Goal: Information Seeking & Learning: Find specific fact

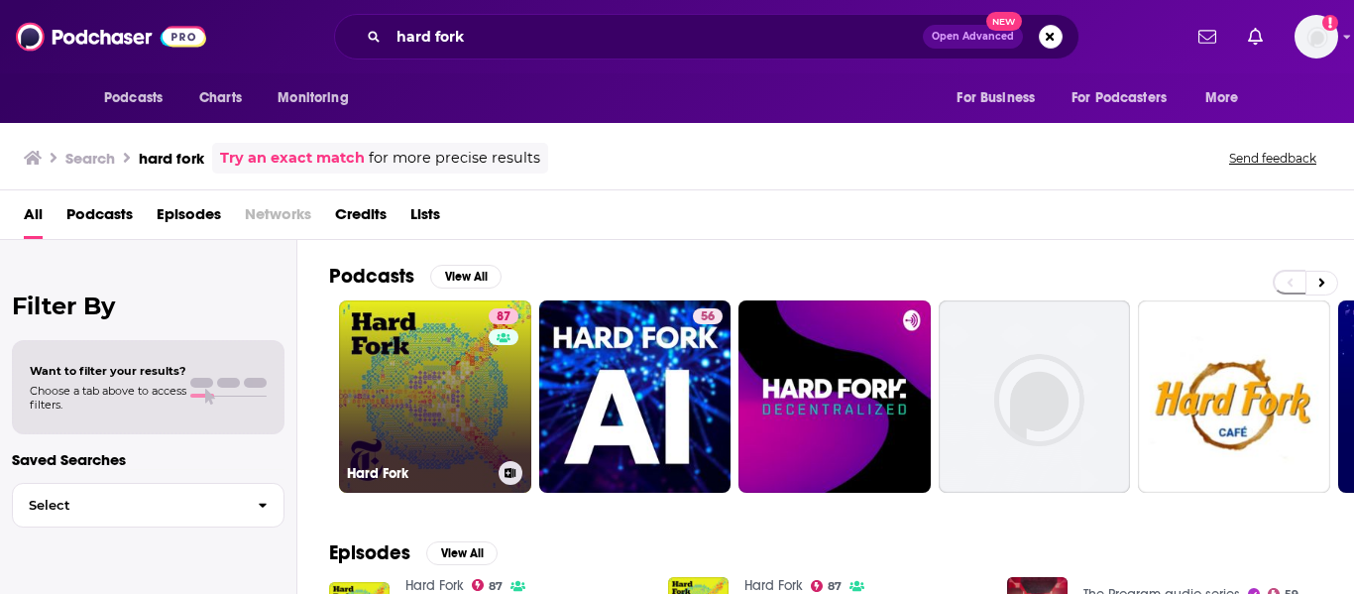
click at [457, 435] on link "87 Hard Fork" at bounding box center [435, 396] width 192 height 192
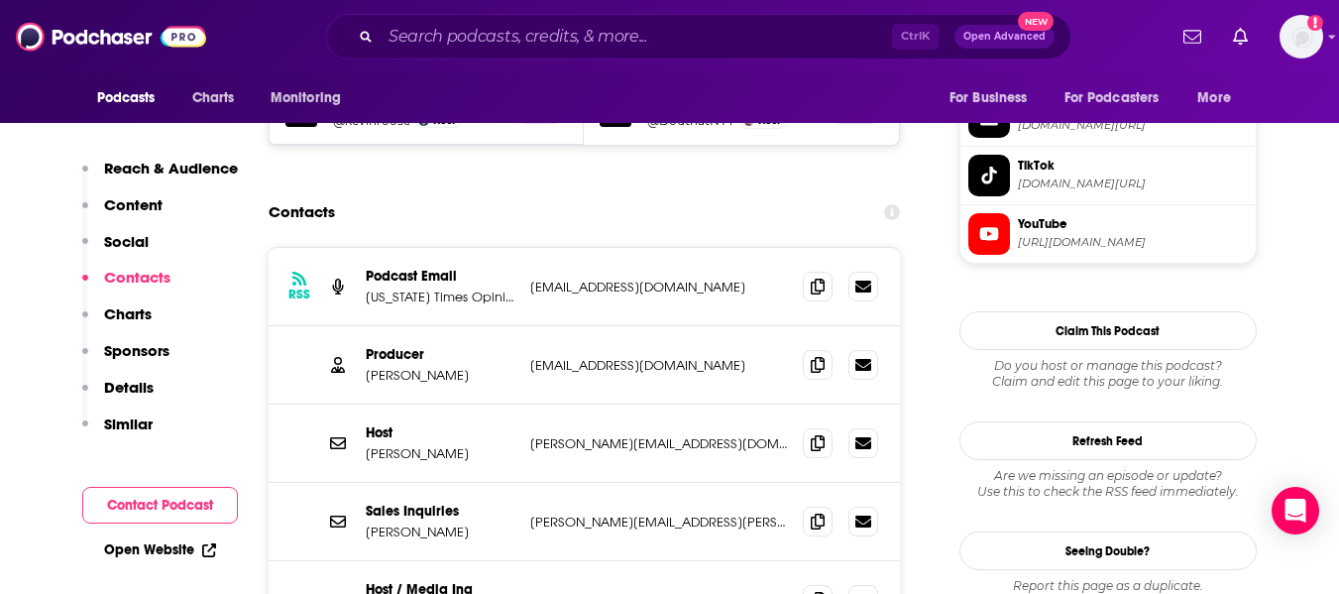
scroll to position [1884, 0]
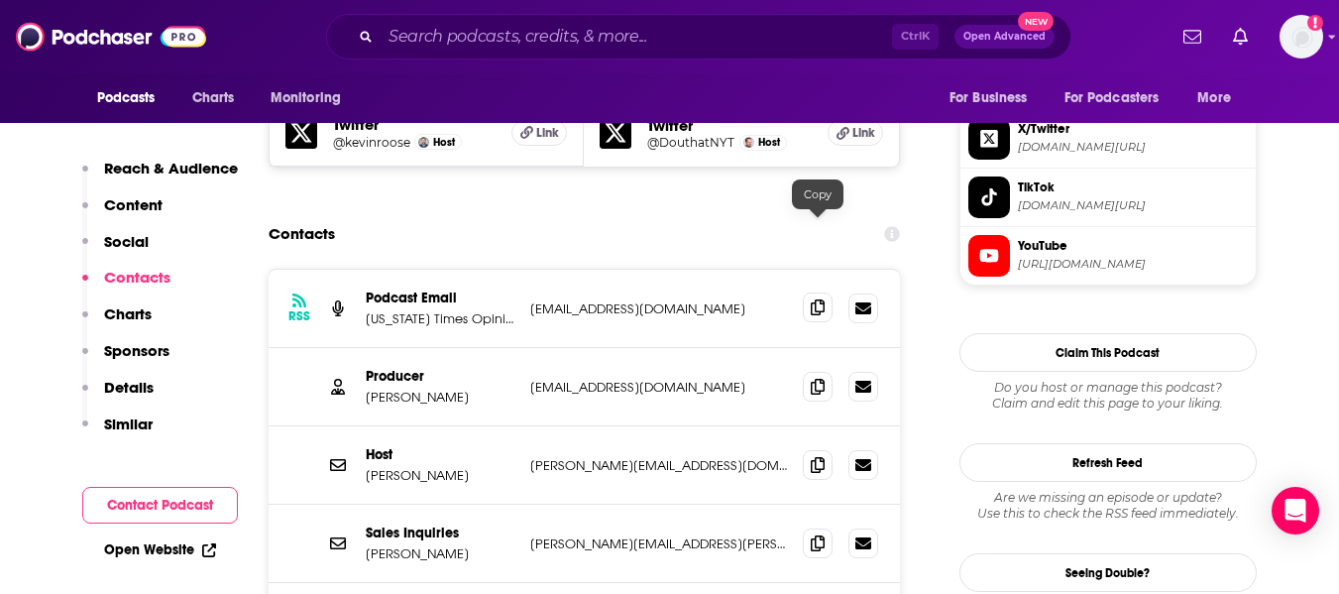
click at [813, 299] on icon at bounding box center [818, 307] width 14 height 16
click at [474, 40] on input "Search podcasts, credits, & more..." at bounding box center [637, 37] width 512 height 32
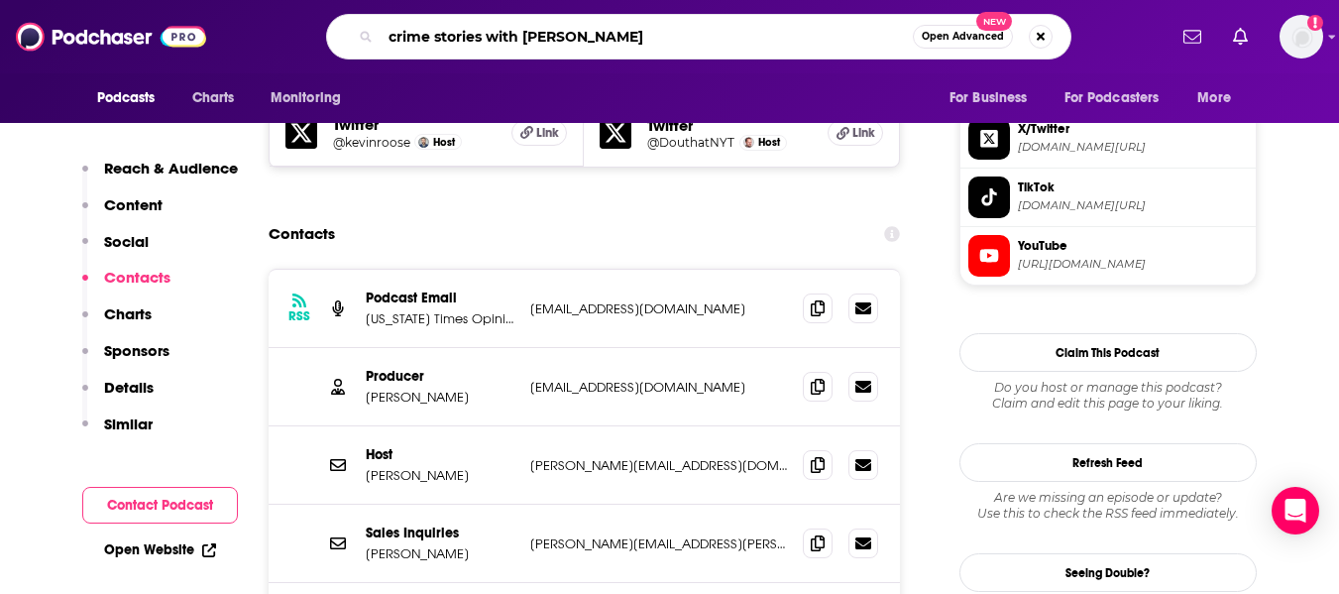
type input "crime stories with [PERSON_NAME]"
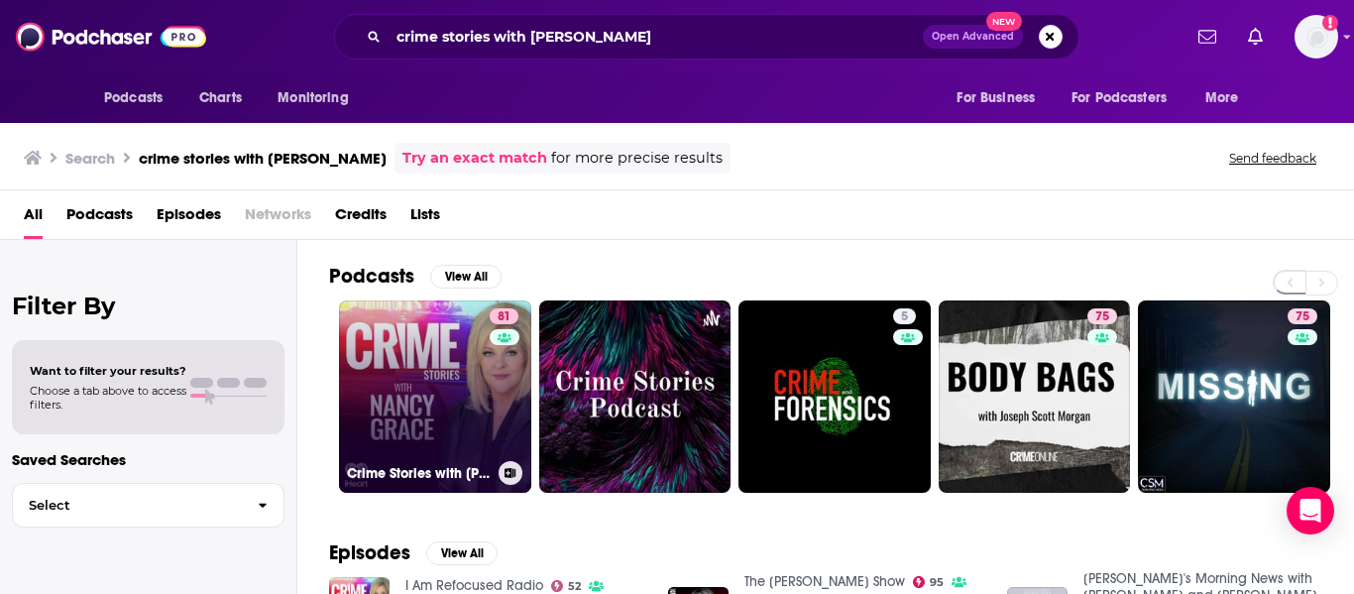
click at [397, 438] on link "81 Crime Stories with [PERSON_NAME]" at bounding box center [435, 396] width 192 height 192
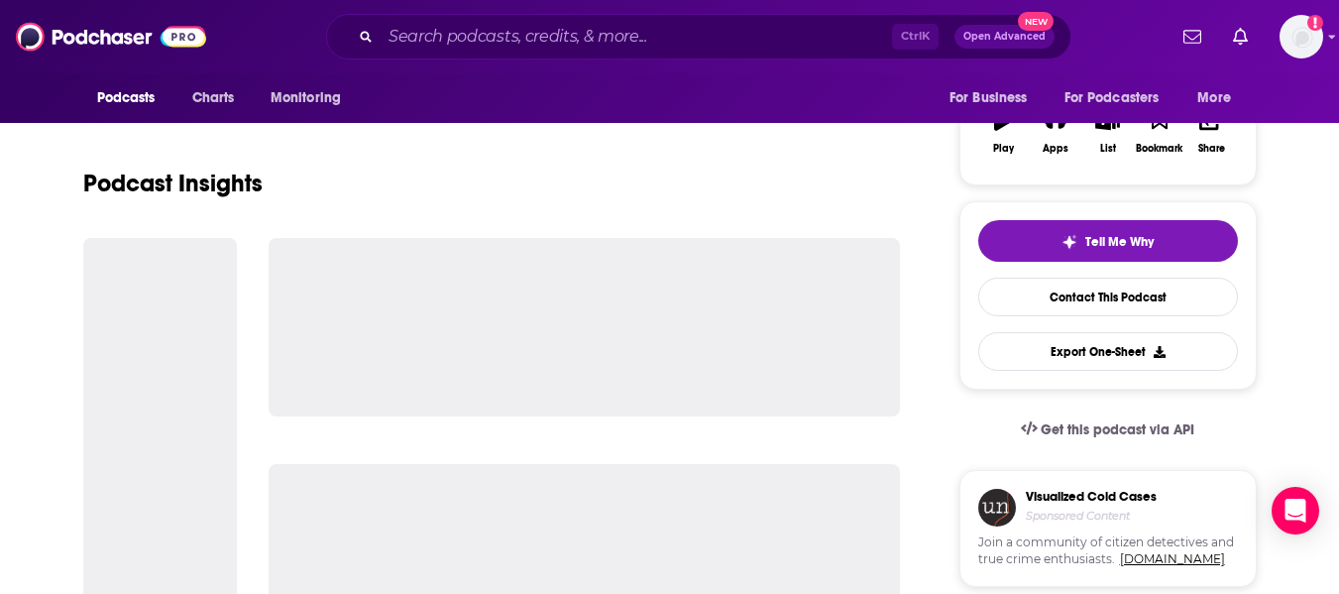
scroll to position [397, 0]
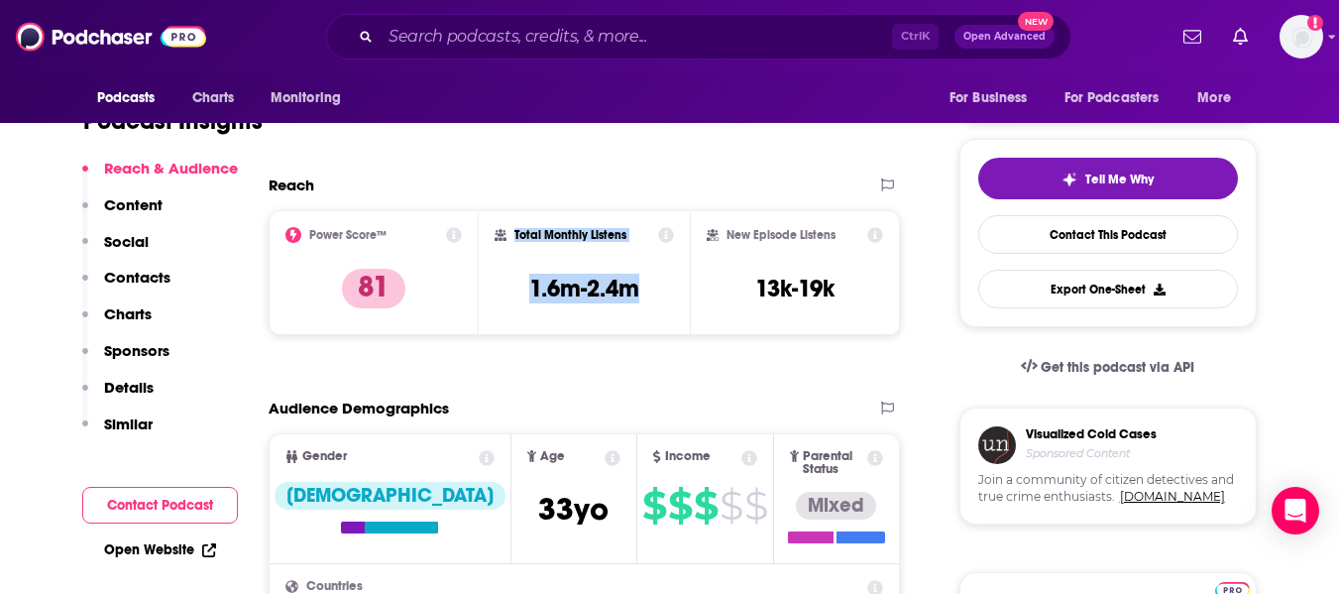
drag, startPoint x: 639, startPoint y: 285, endPoint x: 503, endPoint y: 226, distance: 148.8
click at [503, 226] on div "Total Monthly Listens 1.6m-2.4m" at bounding box center [584, 272] width 211 height 125
copy div "Total Monthly Listens 1.6m-2.4m"
